Goal: Find specific page/section: Find specific page/section

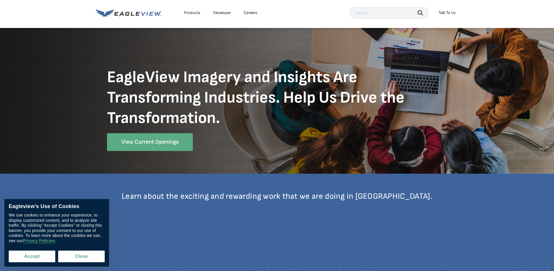
click at [39, 254] on button "Accept" at bounding box center [32, 256] width 47 height 12
checkbox input "true"
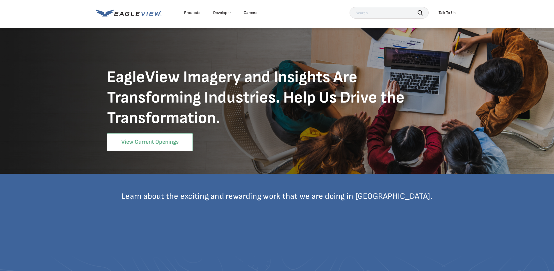
click at [139, 137] on link "View Current Openings" at bounding box center [150, 142] width 86 height 18
click at [161, 142] on link "View Current Openings" at bounding box center [150, 142] width 86 height 18
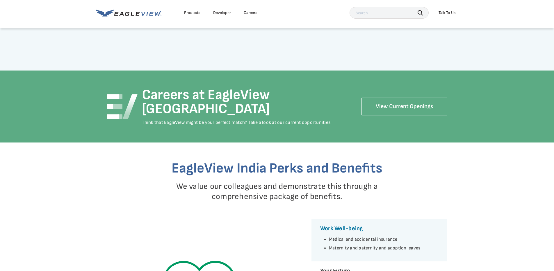
scroll to position [728, 0]
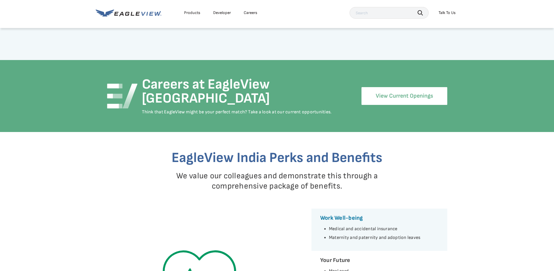
click at [385, 87] on link "View Current Openings" at bounding box center [405, 96] width 86 height 18
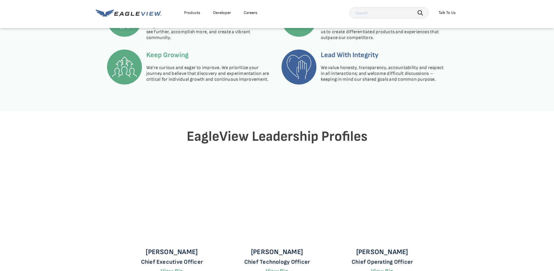
scroll to position [1426, 0]
